Goal: Task Accomplishment & Management: Complete application form

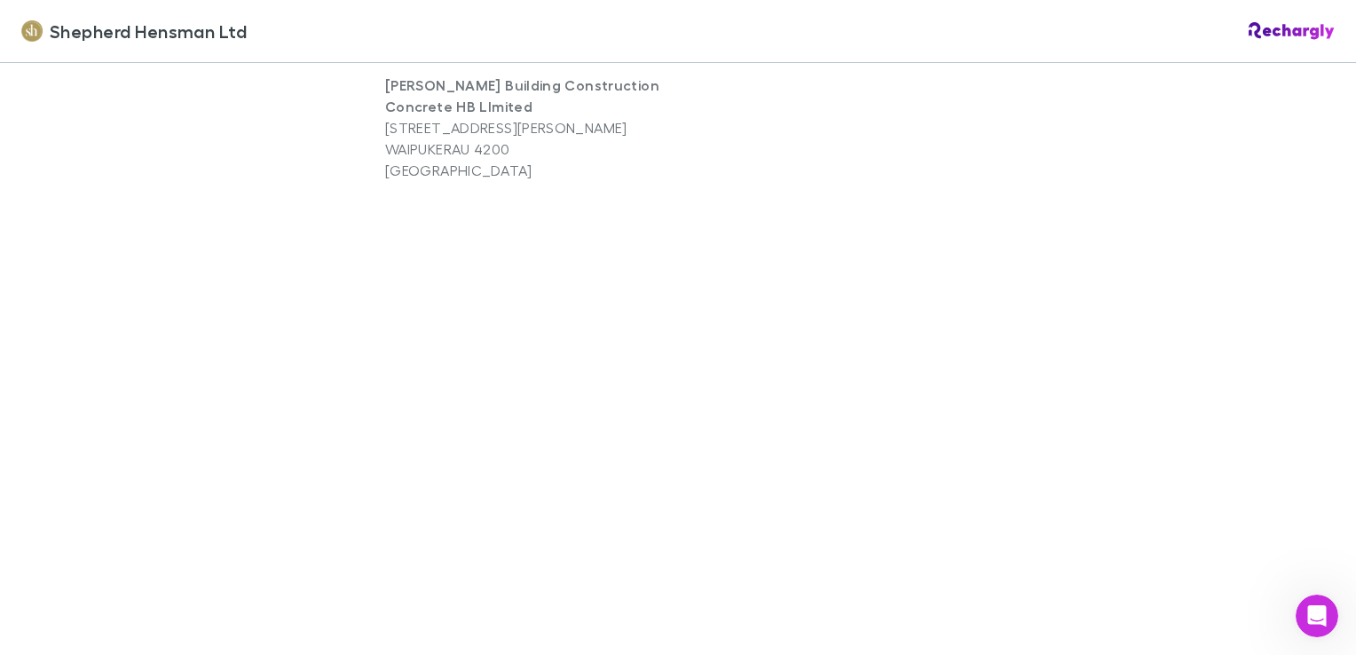
scroll to position [1242, 0]
click at [321, 496] on div "Shepherd Hensman Ltd Shepherd Hensman Ltd Software subscriptions agreement Shep…" at bounding box center [678, 327] width 1356 height 655
click at [294, 402] on div "Shepherd Hensman Ltd Shepherd Hensman Ltd Software subscriptions agreement Shep…" at bounding box center [678, 327] width 1356 height 655
click at [319, 343] on div "Shepherd Hensman Ltd Shepherd Hensman Ltd Software subscriptions agreement Shep…" at bounding box center [678, 327] width 1356 height 655
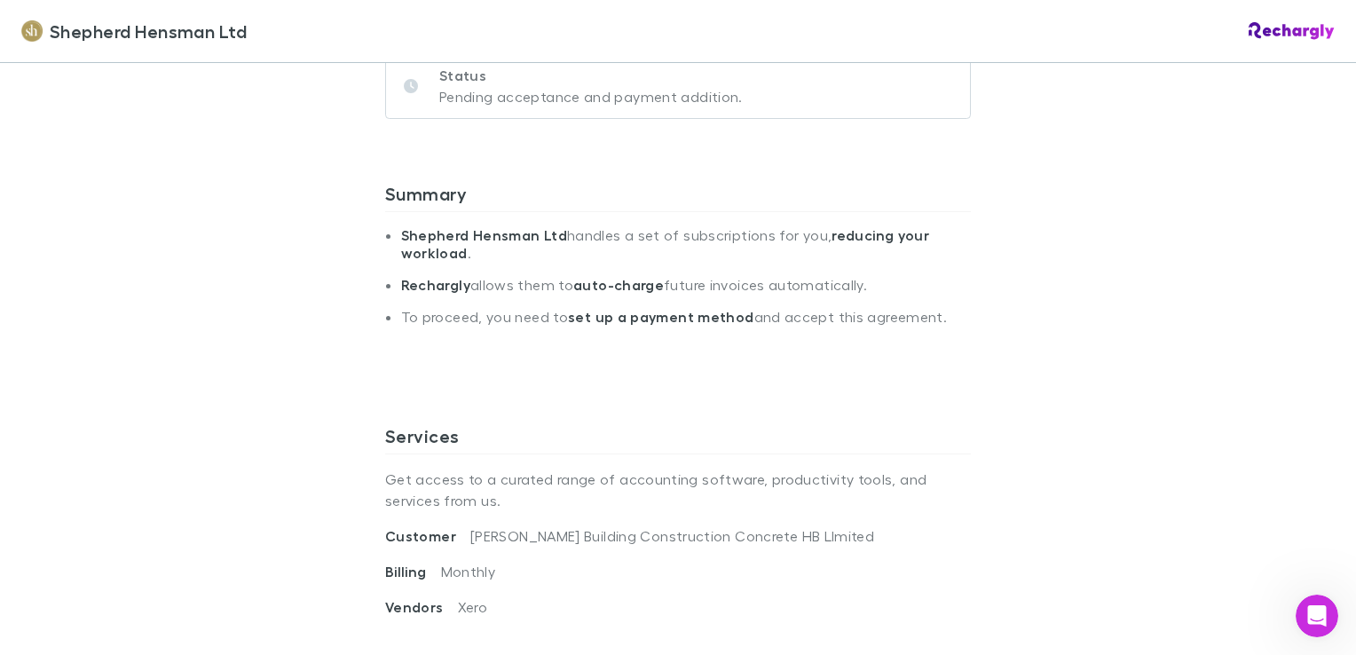
scroll to position [1660, 0]
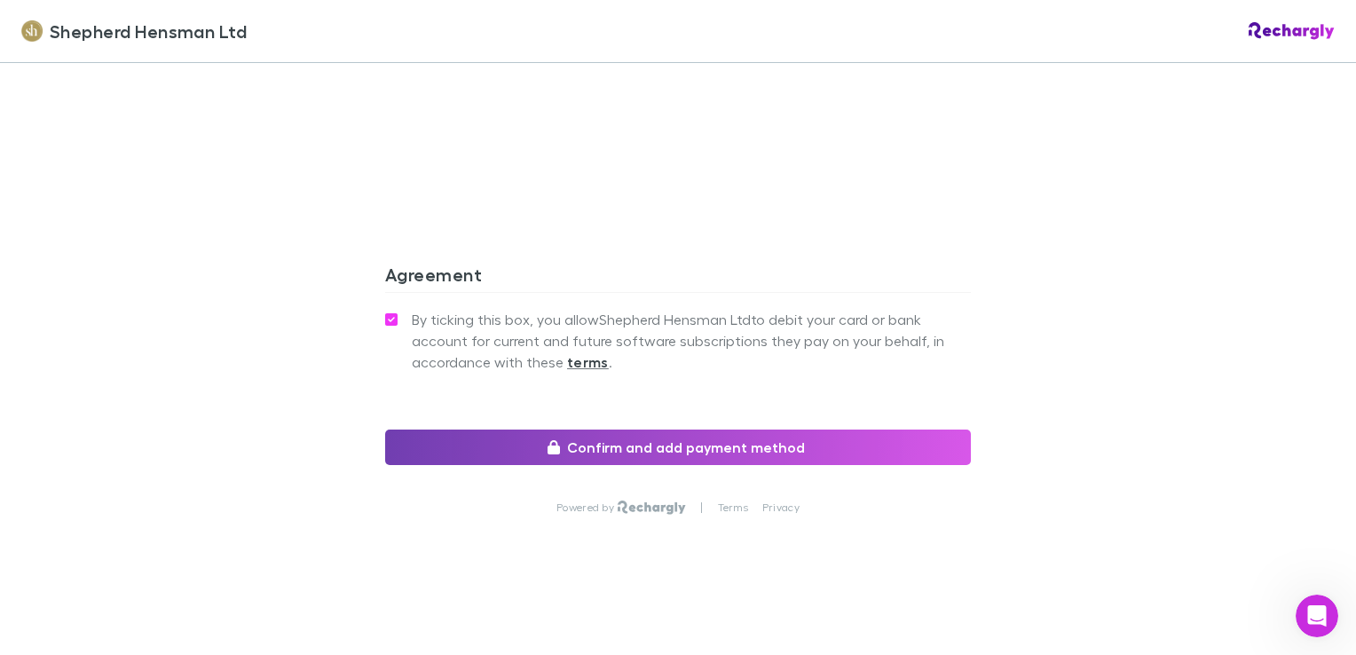
click at [697, 445] on button "Confirm and add payment method" at bounding box center [678, 447] width 586 height 35
